Goal: Book appointment/travel/reservation

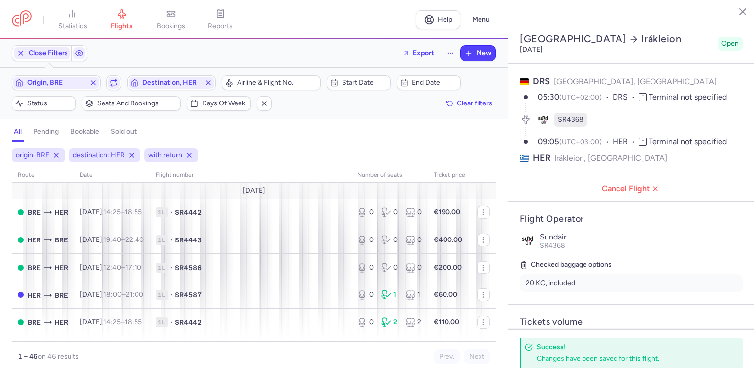
select select "days"
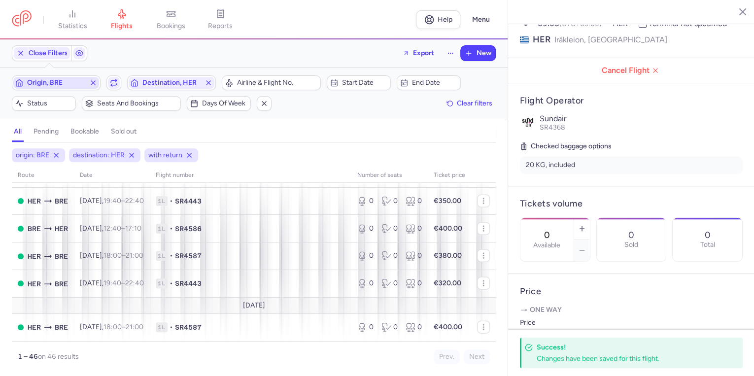
click at [68, 81] on span "Origin, BRE" at bounding box center [56, 83] width 58 height 8
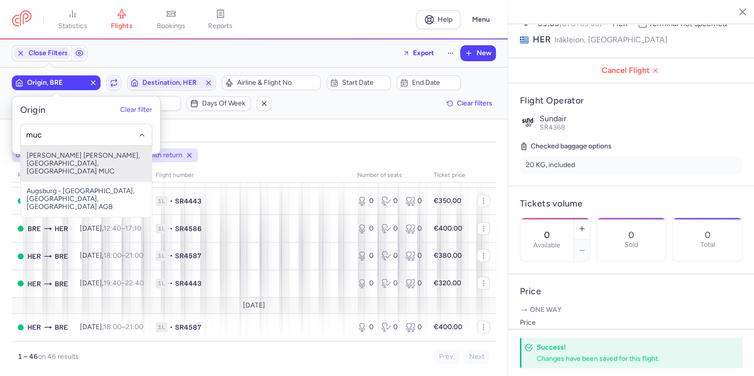
click at [45, 158] on span "[PERSON_NAME] [PERSON_NAME], [GEOGRAPHIC_DATA], [GEOGRAPHIC_DATA] MUC" at bounding box center [86, 163] width 131 height 35
type input "muc"
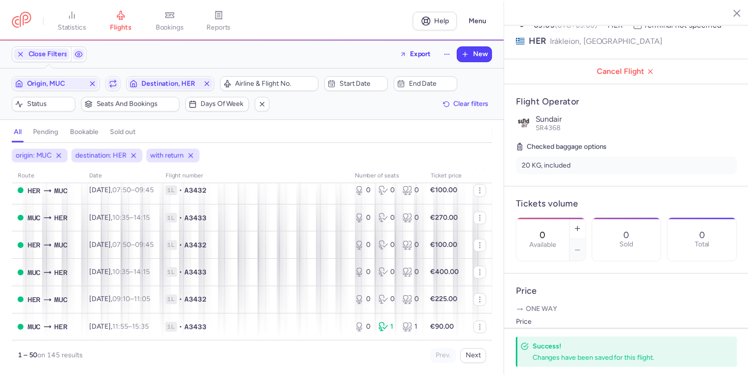
scroll to position [1278, 0]
click at [472, 360] on button "Next" at bounding box center [477, 356] width 26 height 15
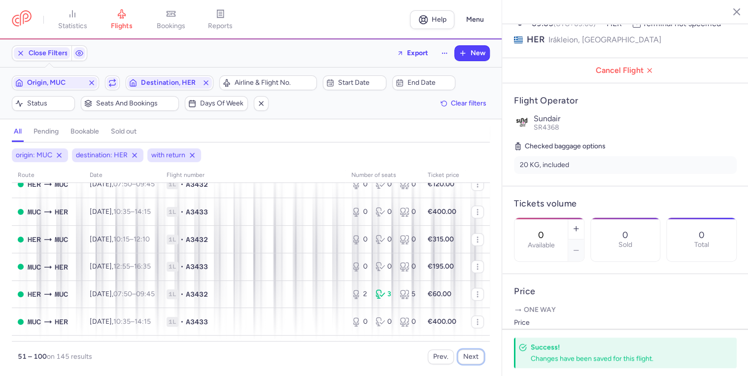
scroll to position [473, 0]
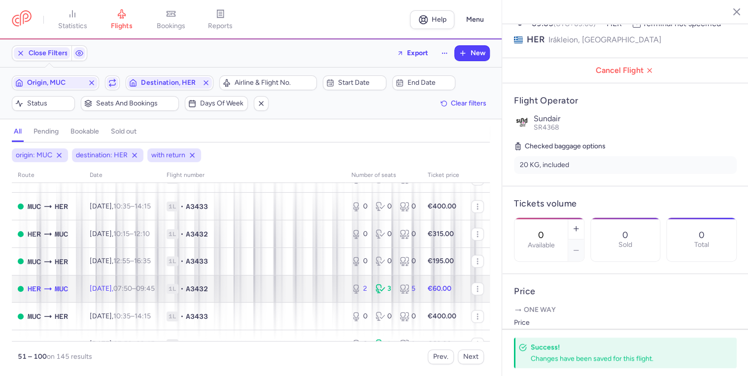
click at [73, 303] on td "HER MUC" at bounding box center [48, 289] width 72 height 28
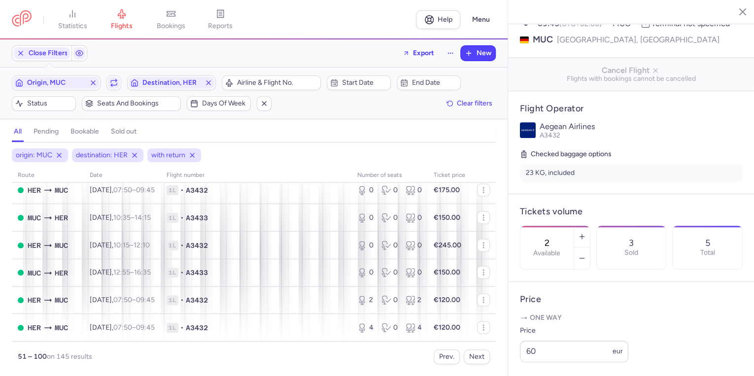
scroll to position [1262, 0]
click at [478, 353] on button "Next" at bounding box center [477, 356] width 26 height 15
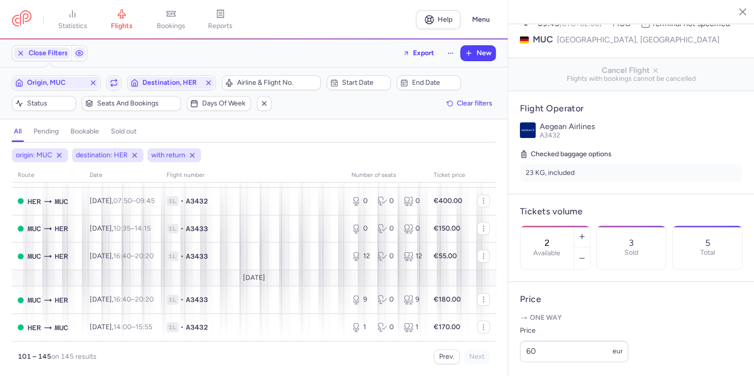
scroll to position [1154, 0]
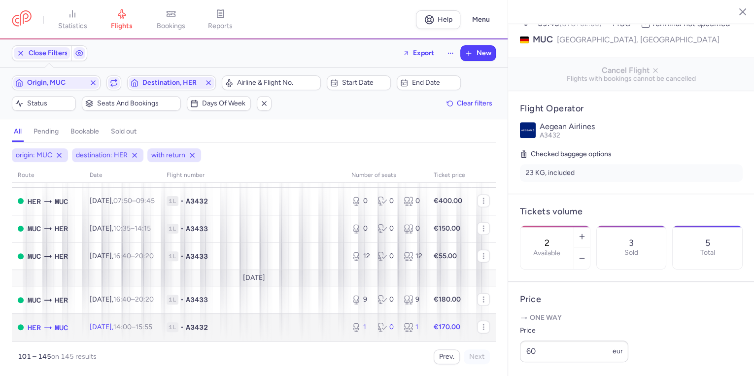
click at [146, 335] on td "[DATE] 14:00 – 15:55 +0" at bounding box center [122, 326] width 77 height 27
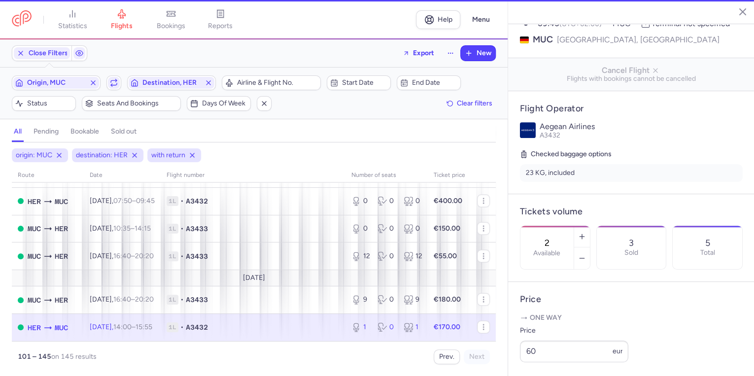
type input "1"
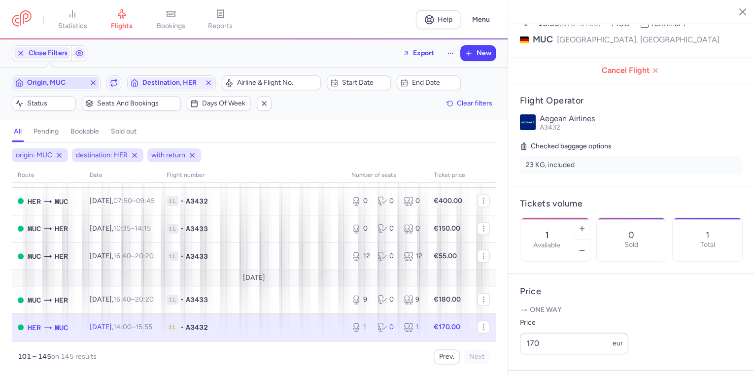
click at [53, 80] on span "Origin, MUC" at bounding box center [56, 83] width 58 height 8
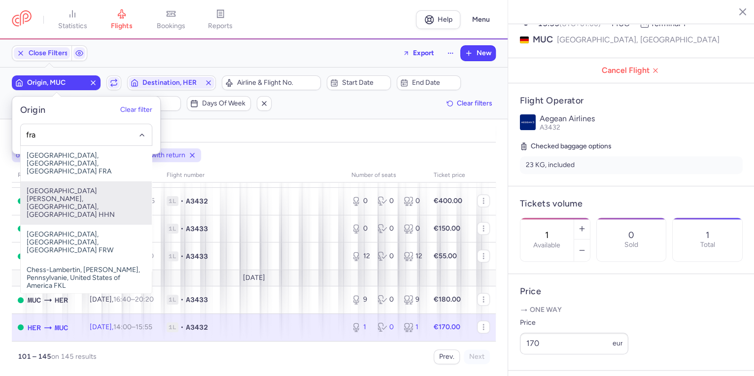
click at [73, 159] on span "[GEOGRAPHIC_DATA], [GEOGRAPHIC_DATA], [GEOGRAPHIC_DATA] FRA" at bounding box center [86, 163] width 131 height 35
type input "fra"
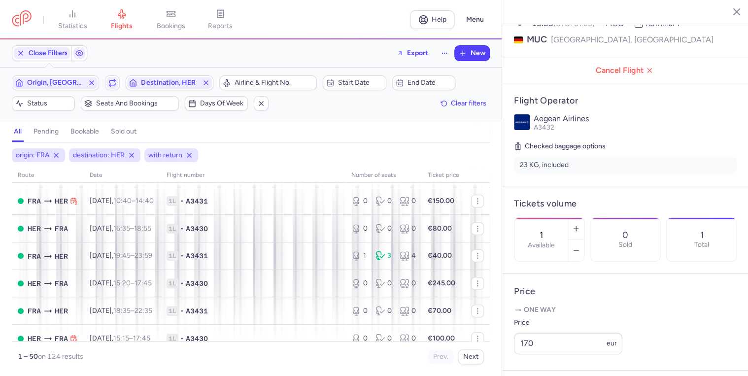
scroll to position [276, 0]
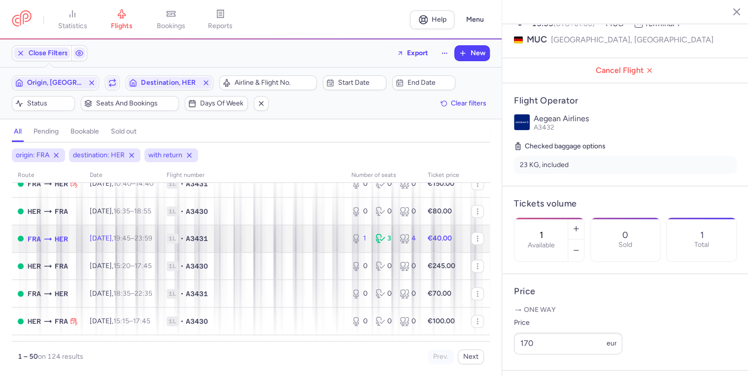
click at [102, 242] on span "[DATE] 19:45 – 23:59 +0" at bounding box center [121, 238] width 63 height 8
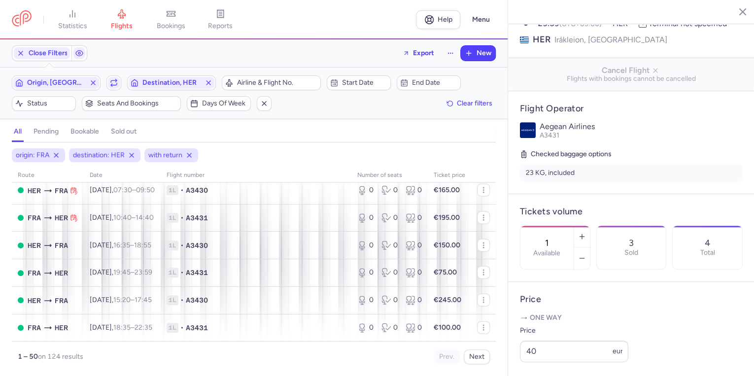
scroll to position [1278, 0]
drag, startPoint x: 470, startPoint y: 358, endPoint x: 489, endPoint y: 375, distance: 26.2
click at [470, 358] on button "Next" at bounding box center [477, 356] width 26 height 15
click at [476, 357] on button "Next" at bounding box center [477, 356] width 26 height 15
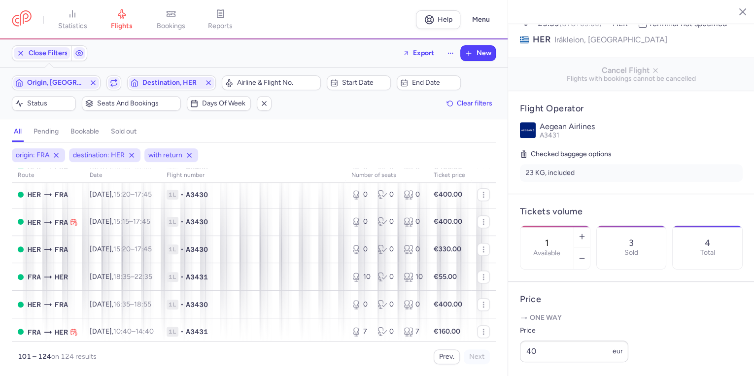
scroll to position [531, 0]
